Goal: Use online tool/utility: Utilize a website feature to perform a specific function

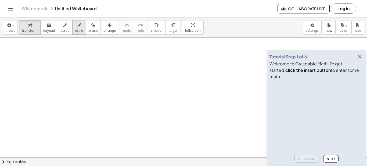
click at [77, 25] on icon "button" at bounding box center [79, 25] width 4 height 6
click at [360, 60] on icon "button" at bounding box center [359, 56] width 6 height 6
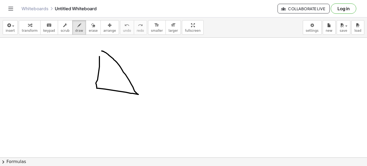
drag, startPoint x: 99, startPoint y: 56, endPoint x: 102, endPoint y: 51, distance: 6.1
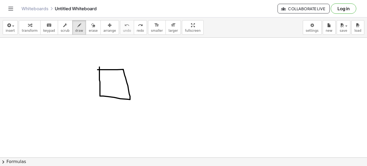
drag, startPoint x: 99, startPoint y: 67, endPoint x: 98, endPoint y: 70, distance: 3.3
drag, startPoint x: 130, startPoint y: 69, endPoint x: 136, endPoint y: 101, distance: 32.3
drag, startPoint x: 144, startPoint y: 81, endPoint x: 146, endPoint y: 93, distance: 11.8
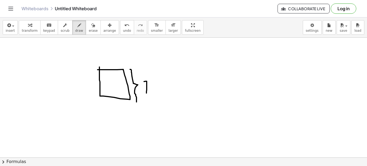
drag, startPoint x: 97, startPoint y: 99, endPoint x: 129, endPoint y: 102, distance: 32.1
drag, startPoint x: 117, startPoint y: 118, endPoint x: 123, endPoint y: 127, distance: 11.0
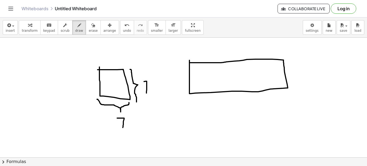
drag, startPoint x: 178, startPoint y: 74, endPoint x: 183, endPoint y: 77, distance: 6.3
drag, startPoint x: 183, startPoint y: 71, endPoint x: 183, endPoint y: 93, distance: 21.5
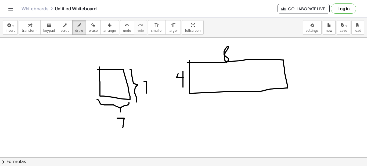
click at [28, 26] on icon "button" at bounding box center [30, 25] width 4 height 6
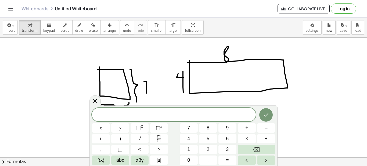
drag, startPoint x: 114, startPoint y: 56, endPoint x: 112, endPoint y: 80, distance: 23.9
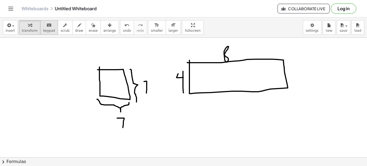
click at [49, 28] on button "keyboard keypad" at bounding box center [49, 27] width 18 height 15
click at [11, 25] on span "button" at bounding box center [11, 26] width 1 height 4
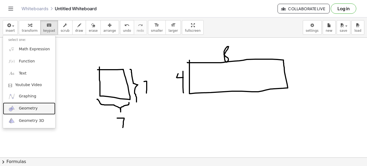
click at [30, 105] on link "Geometry" at bounding box center [29, 108] width 52 height 12
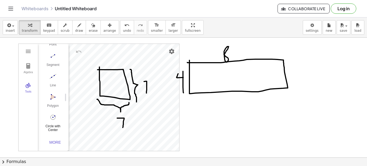
scroll to position [54, 0]
click at [52, 93] on img "Polygon. Select all vertices, then first vertex again" at bounding box center [52, 96] width 21 height 9
drag, startPoint x: 206, startPoint y: 117, endPoint x: 267, endPoint y: 111, distance: 61.1
click at [77, 52] on img "Undo" at bounding box center [78, 51] width 6 height 6
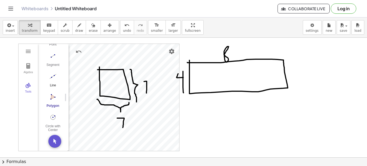
scroll to position [0, 0]
click at [55, 71] on img "Move. Drag or select object" at bounding box center [52, 67] width 21 height 9
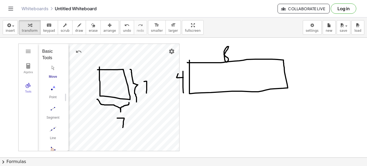
click at [54, 71] on img "Move. Drag or select object" at bounding box center [52, 67] width 21 height 9
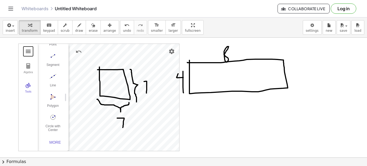
click at [32, 50] on button "Geometry" at bounding box center [28, 51] width 10 height 10
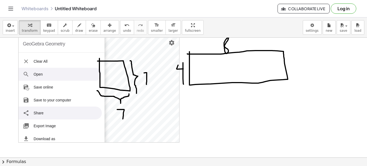
scroll to position [0, 0]
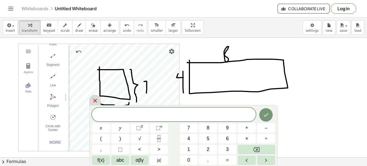
click at [93, 104] on icon at bounding box center [95, 100] width 6 height 6
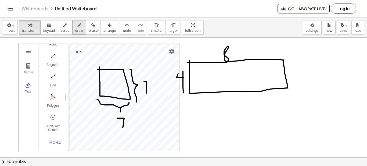
click at [76, 31] on span "draw" at bounding box center [79, 31] width 8 height 4
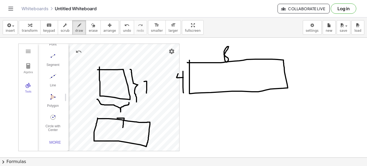
drag, startPoint x: 98, startPoint y: 118, endPoint x: 99, endPoint y: 115, distance: 3.6
click at [72, 28] on button "draw" at bounding box center [79, 27] width 14 height 15
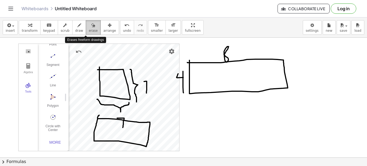
click at [89, 30] on button "erase" at bounding box center [93, 27] width 15 height 15
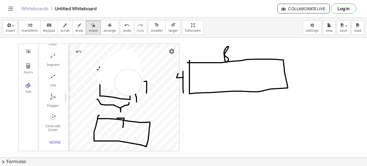
drag, startPoint x: 110, startPoint y: 76, endPoint x: 128, endPoint y: 87, distance: 20.7
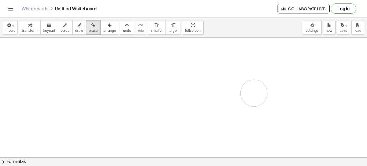
drag, startPoint x: 123, startPoint y: 100, endPoint x: 239, endPoint y: 93, distance: 116.0
